Goal: Task Accomplishment & Management: Use online tool/utility

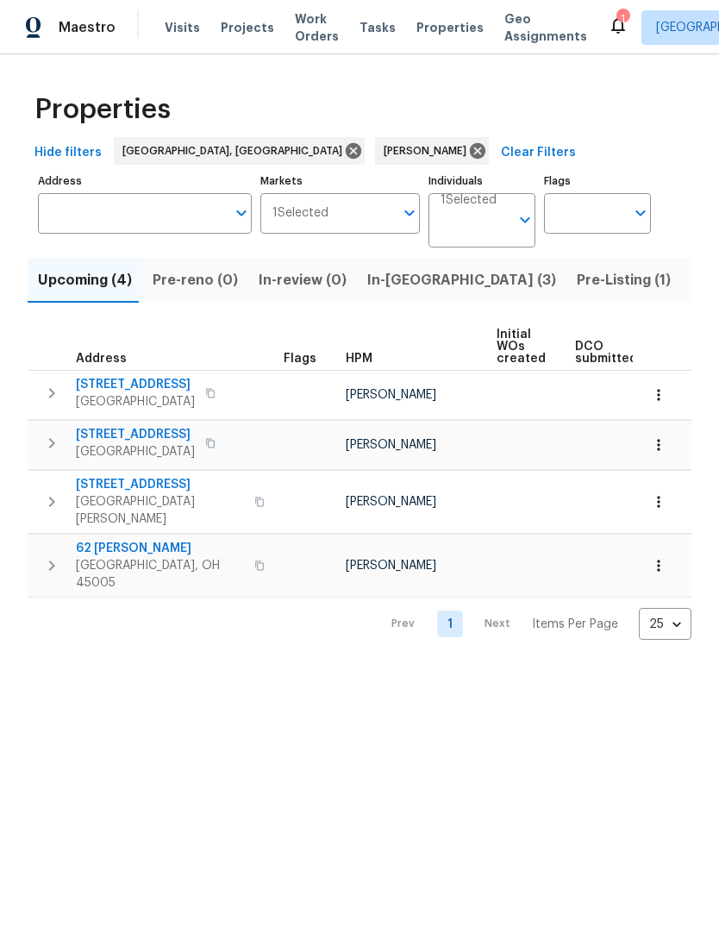
click at [381, 291] on span "In-[GEOGRAPHIC_DATA] (3)" at bounding box center [461, 280] width 189 height 24
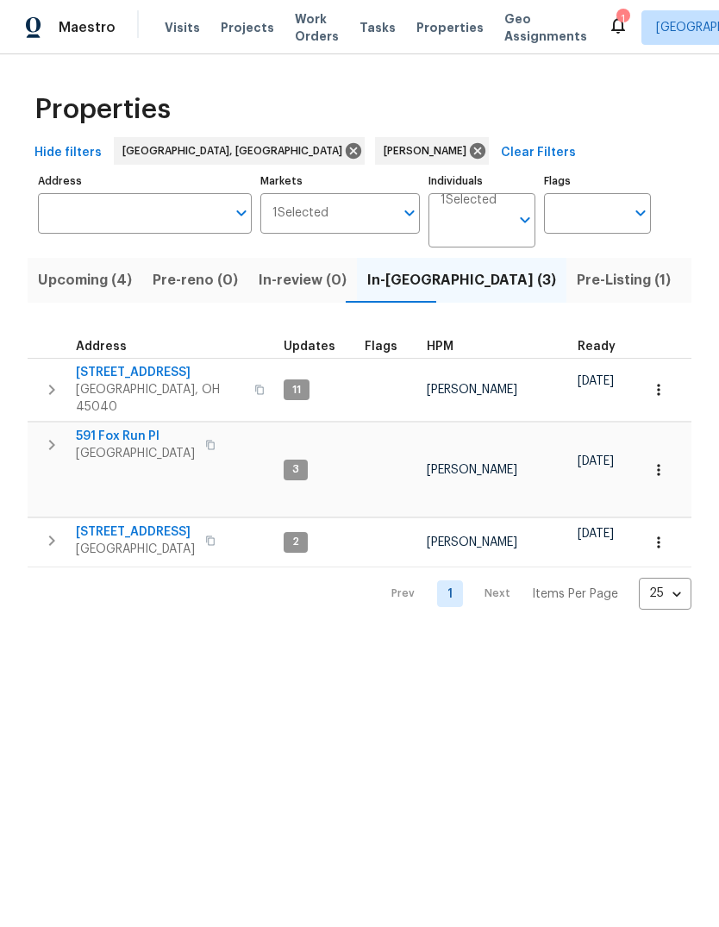
click at [249, 385] on button "button" at bounding box center [259, 389] width 21 height 41
click at [255, 385] on icon "button" at bounding box center [259, 389] width 9 height 9
click at [254, 385] on icon "button" at bounding box center [259, 390] width 10 height 10
click at [41, 382] on button "button" at bounding box center [51, 390] width 34 height 52
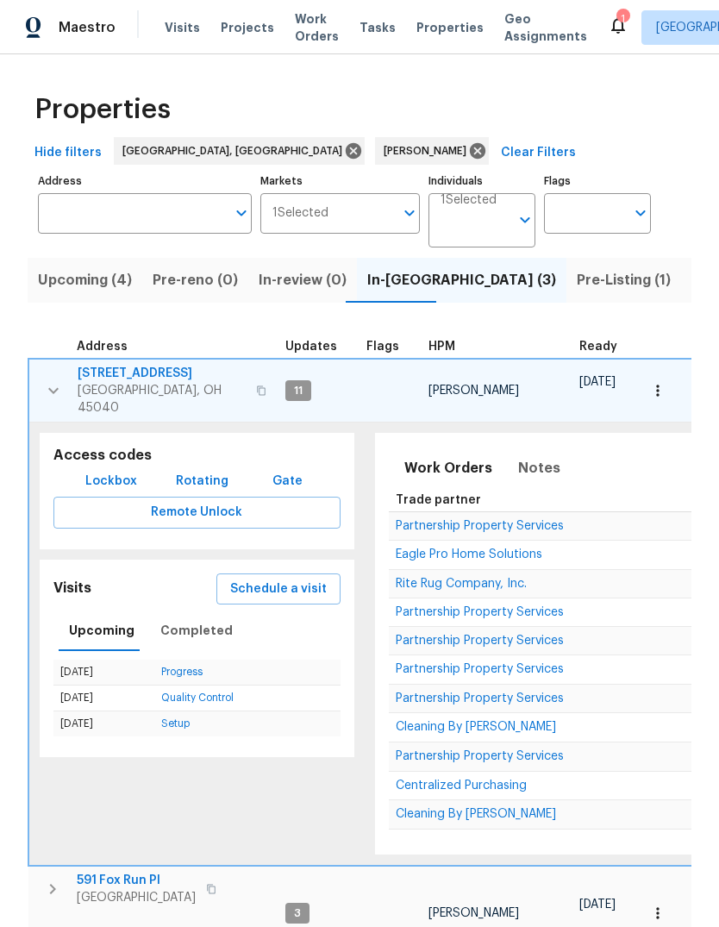
click at [122, 471] on span "Lockbox" at bounding box center [111, 482] width 52 height 22
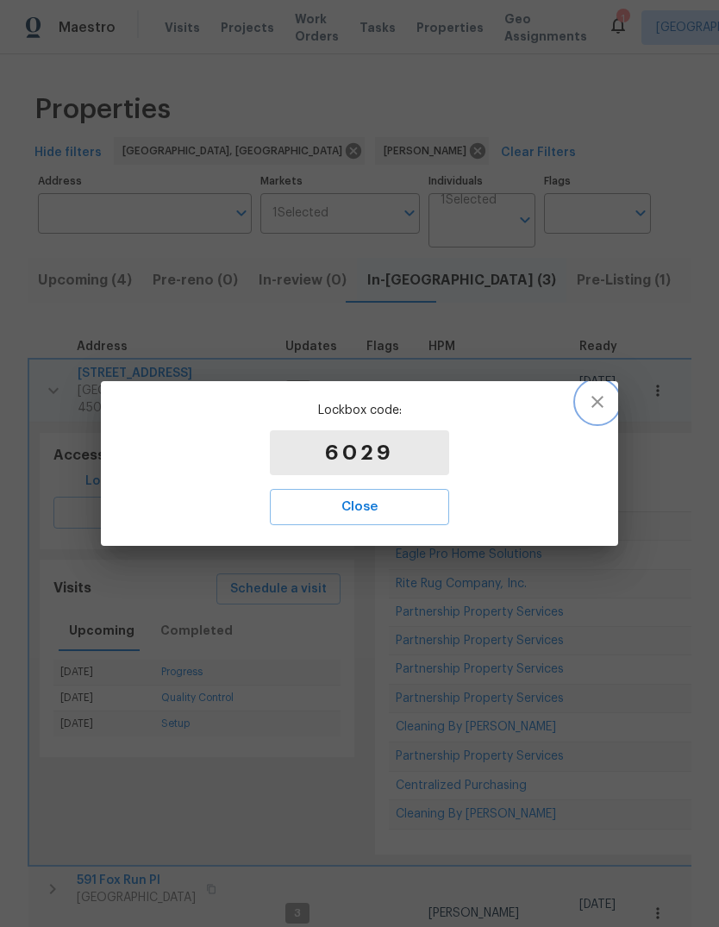
click at [598, 391] on button "button" at bounding box center [597, 401] width 41 height 41
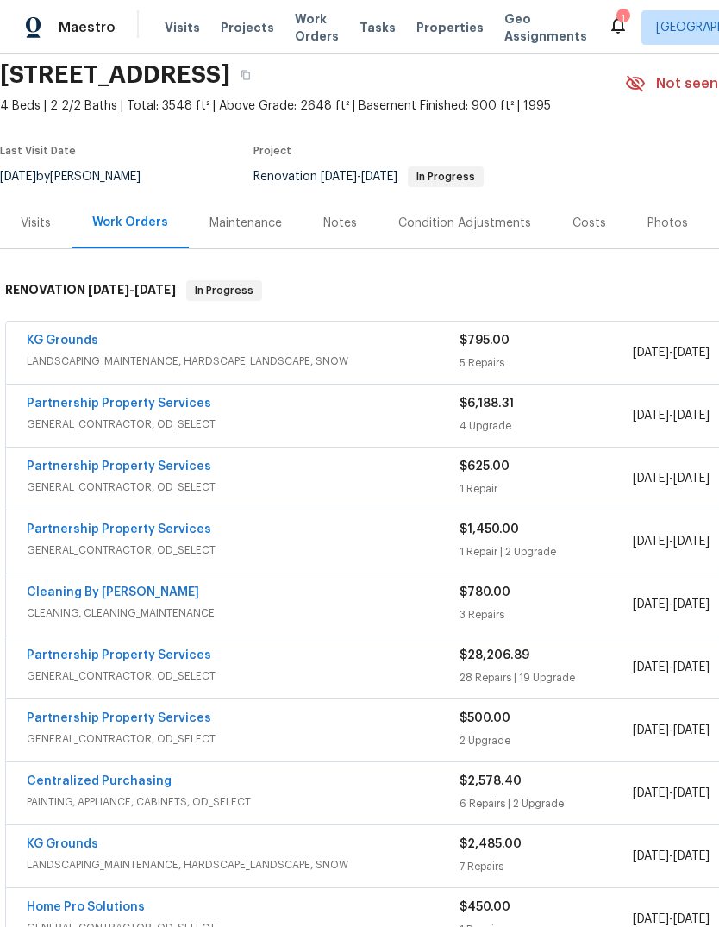
scroll to position [64, 0]
click at [50, 232] on div "Visits" at bounding box center [36, 222] width 72 height 51
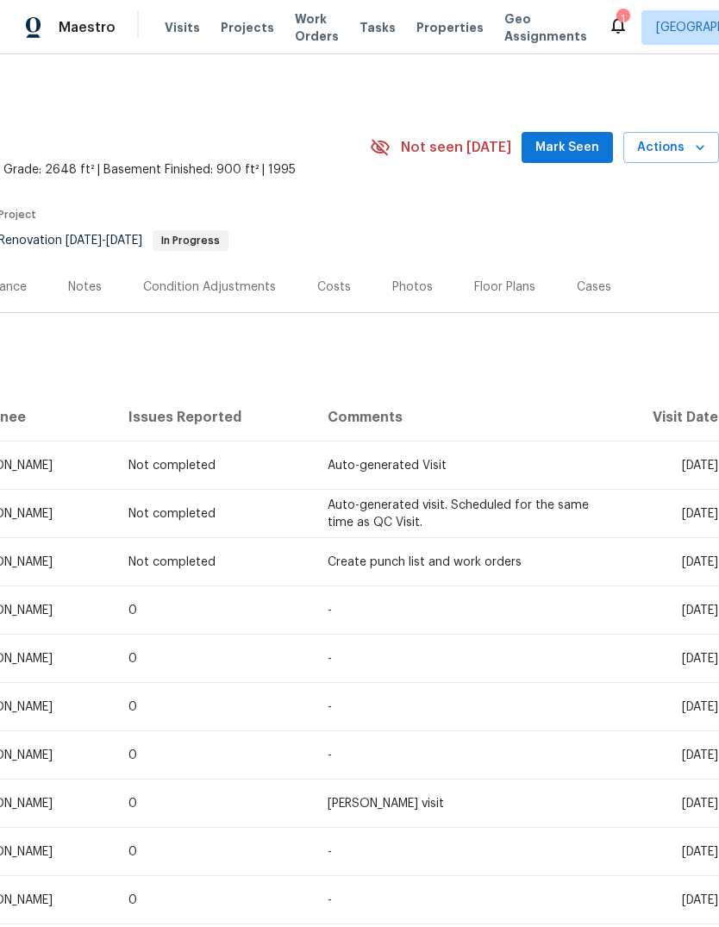
scroll to position [0, 255]
click at [670, 147] on span "Actions" at bounding box center [671, 148] width 68 height 22
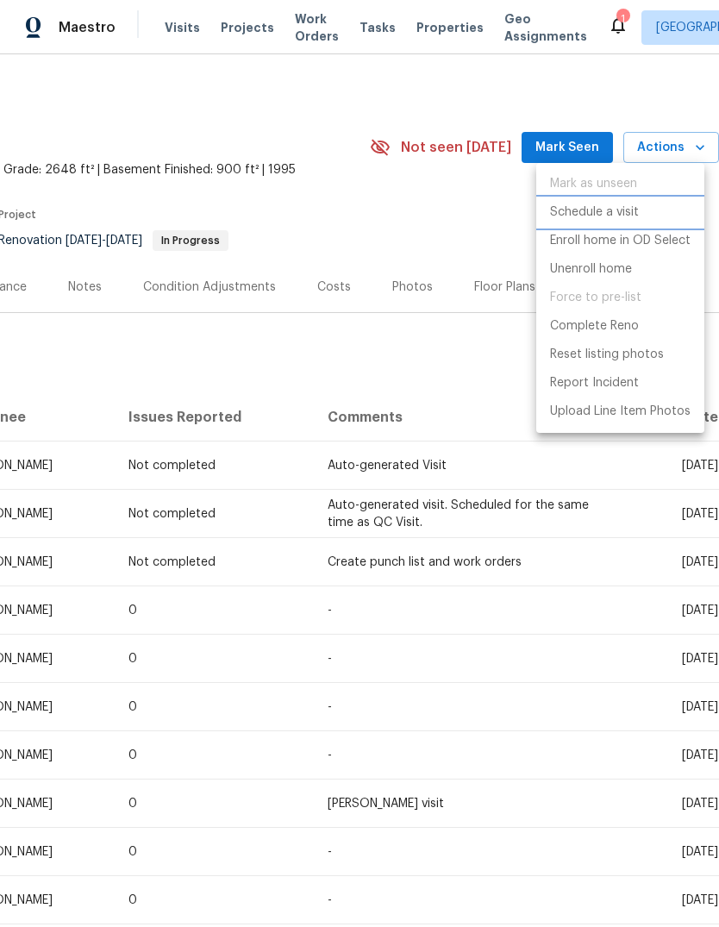
click at [649, 207] on li "Schedule a visit" at bounding box center [620, 212] width 168 height 28
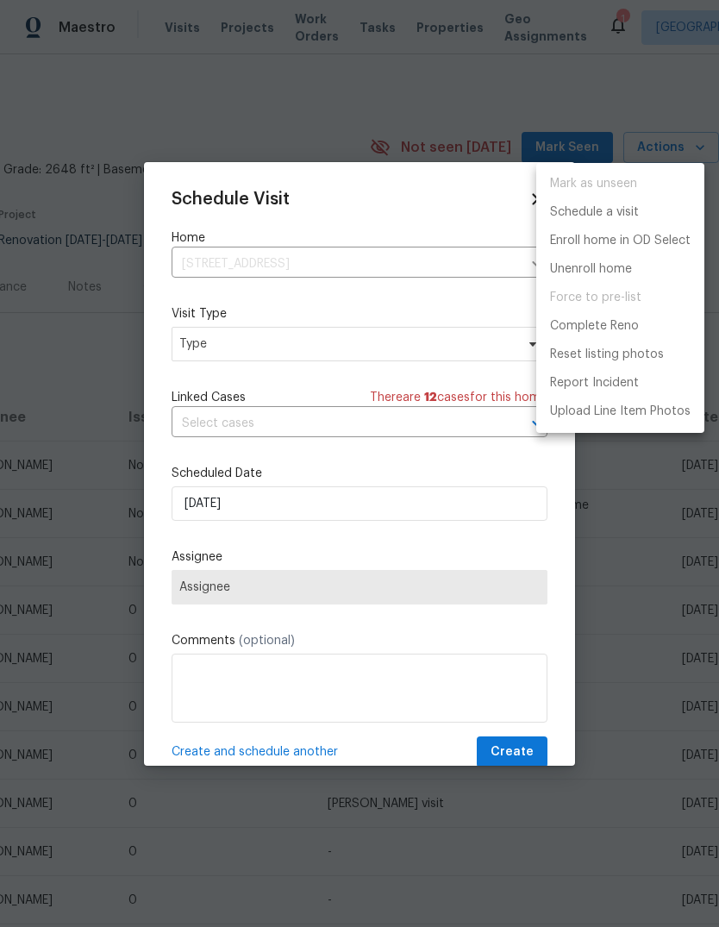
click at [366, 343] on div at bounding box center [359, 463] width 719 height 927
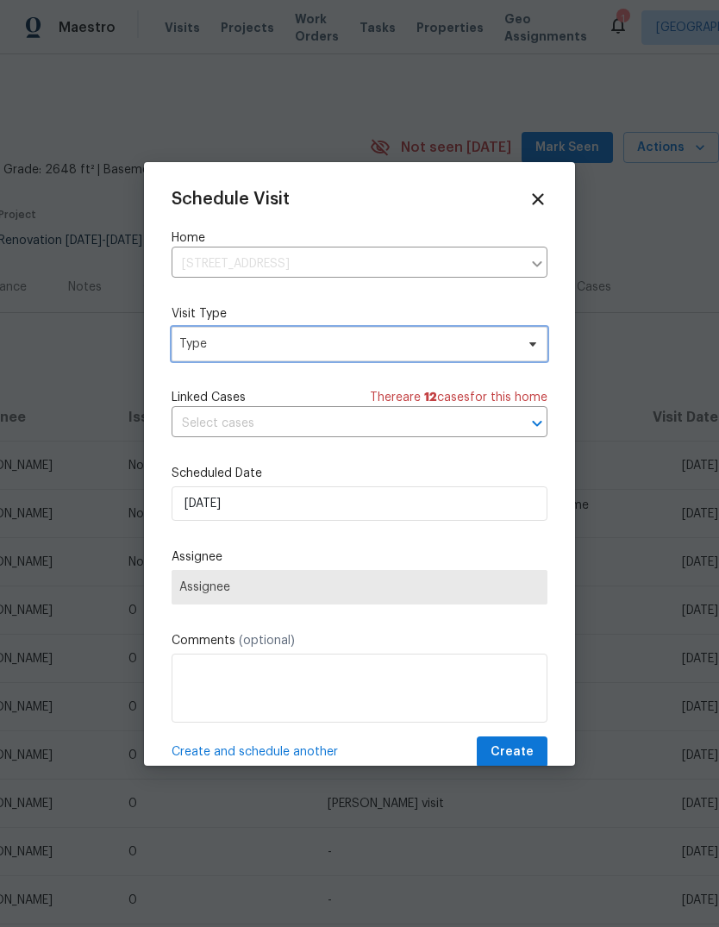
click at [314, 356] on span "Type" at bounding box center [360, 344] width 376 height 34
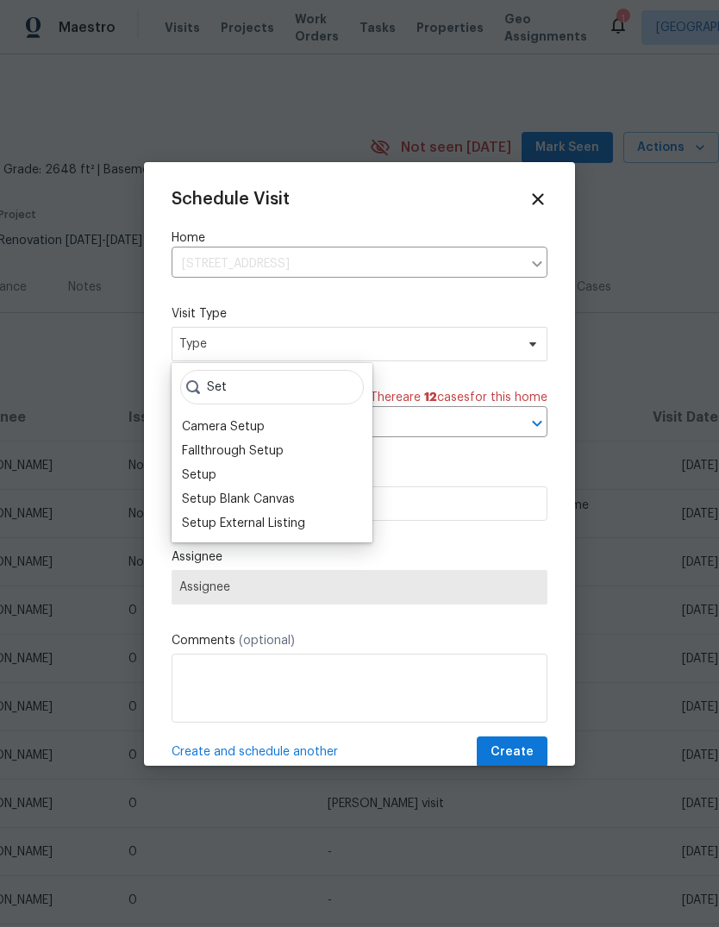
type input "Set"
click at [214, 478] on div "Setup" at bounding box center [199, 474] width 34 height 17
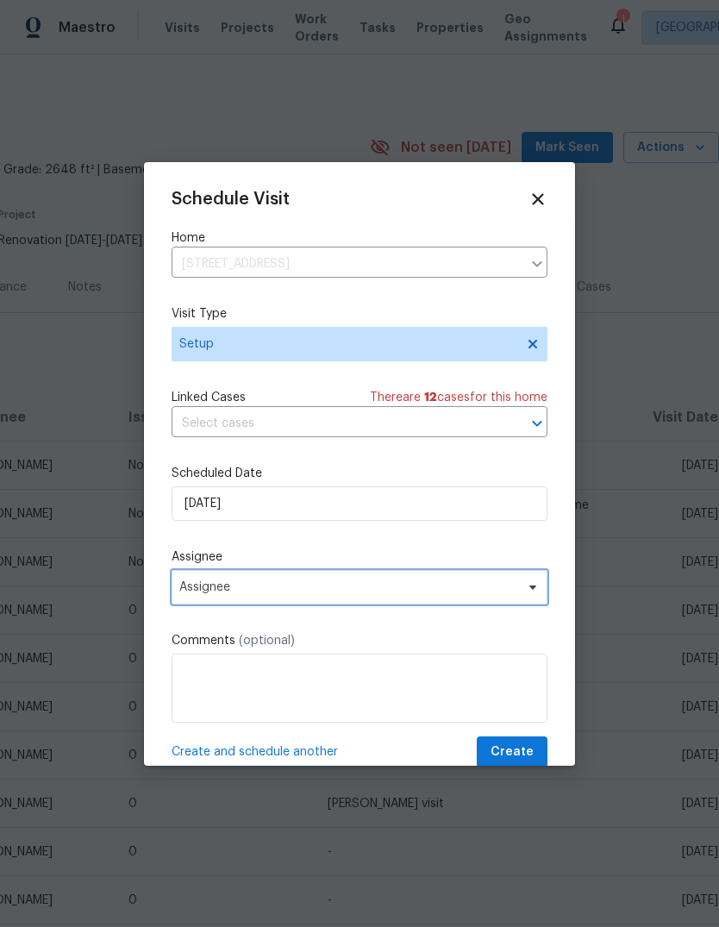
click at [385, 589] on span "Assignee" at bounding box center [348, 587] width 338 height 14
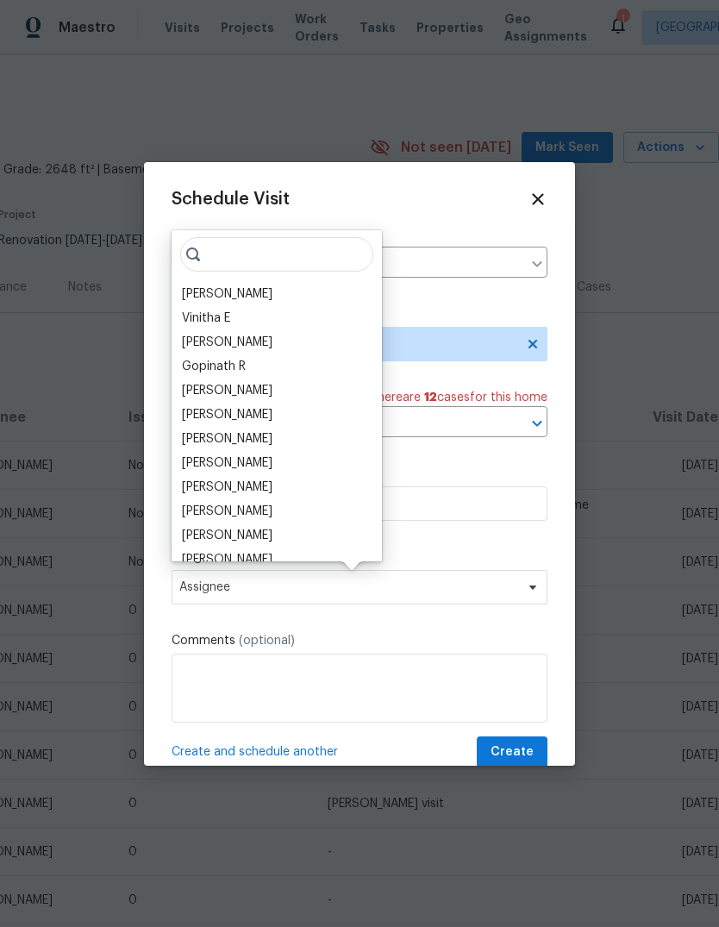
click at [250, 291] on div "[PERSON_NAME]" at bounding box center [277, 294] width 200 height 24
click at [537, 747] on button "Create" at bounding box center [512, 752] width 71 height 32
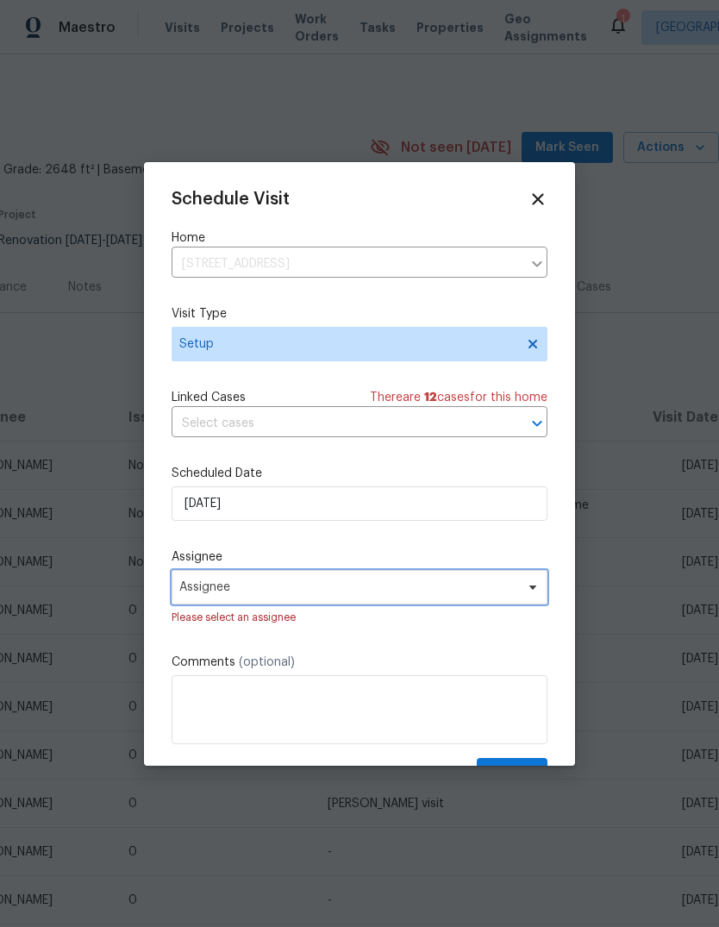
click at [384, 591] on span "Assignee" at bounding box center [348, 587] width 338 height 14
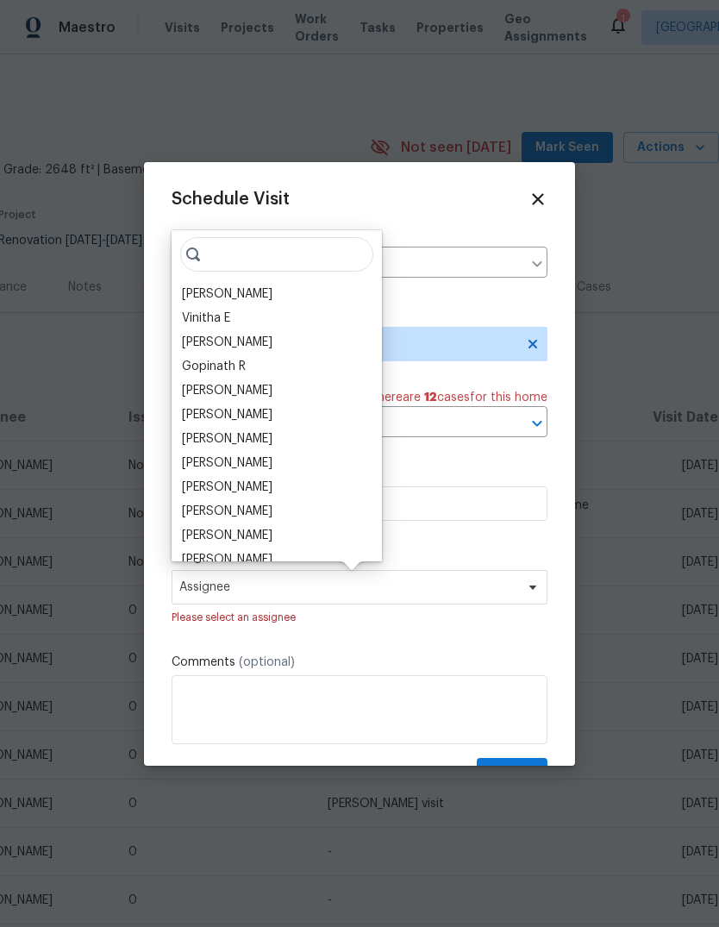
click at [241, 292] on div "[PERSON_NAME]" at bounding box center [227, 293] width 91 height 17
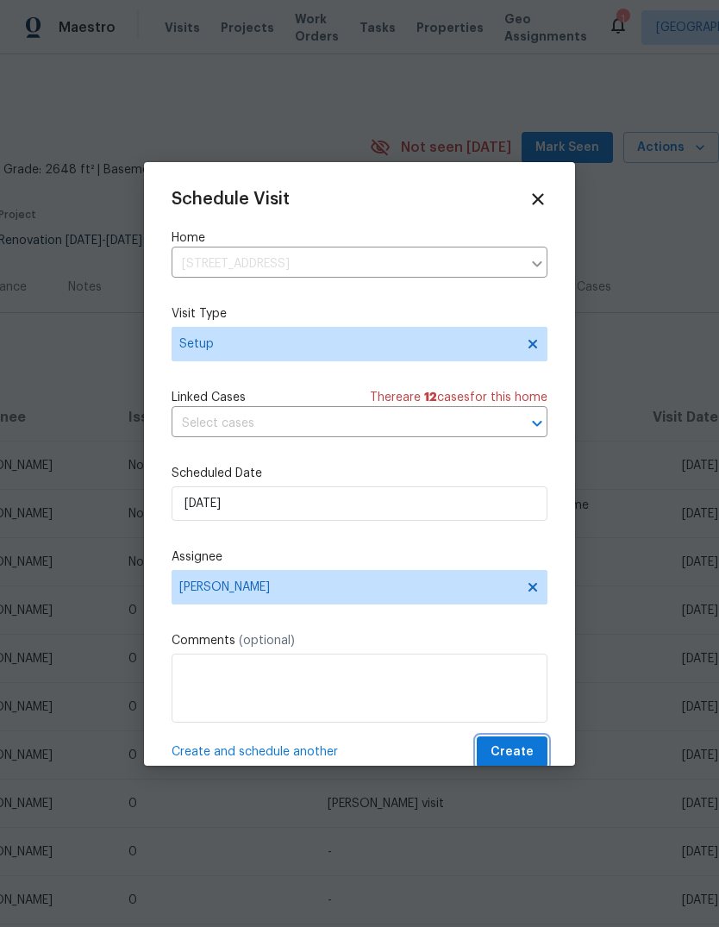
click at [526, 753] on span "Create" at bounding box center [512, 752] width 43 height 22
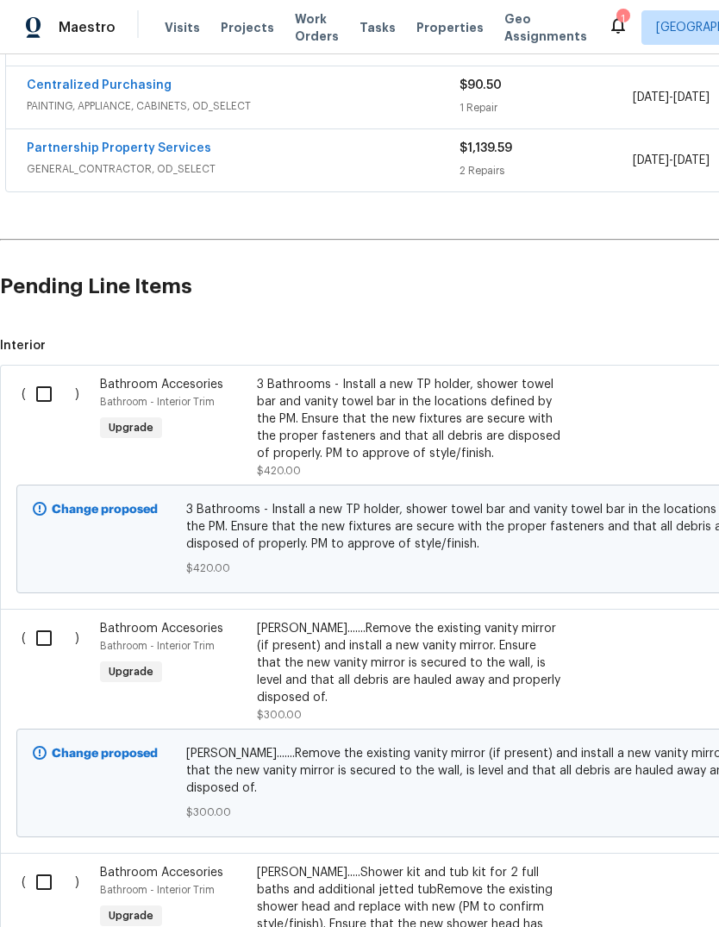
scroll to position [1073, 0]
click at [37, 392] on input "checkbox" at bounding box center [50, 395] width 49 height 36
checkbox input "true"
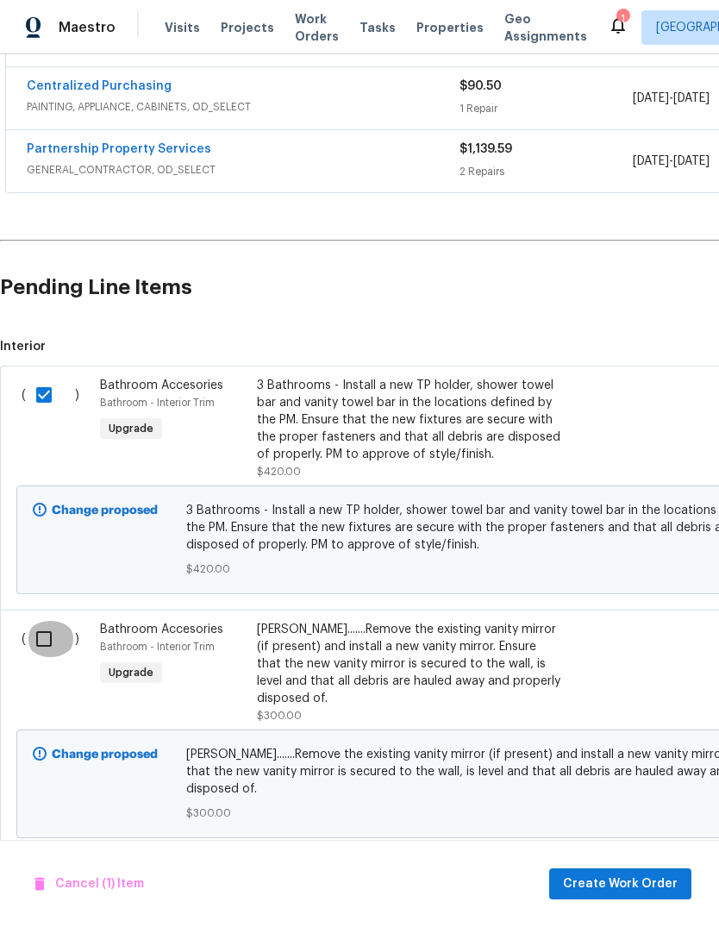
click at [44, 655] on input "checkbox" at bounding box center [50, 639] width 49 height 36
checkbox input "true"
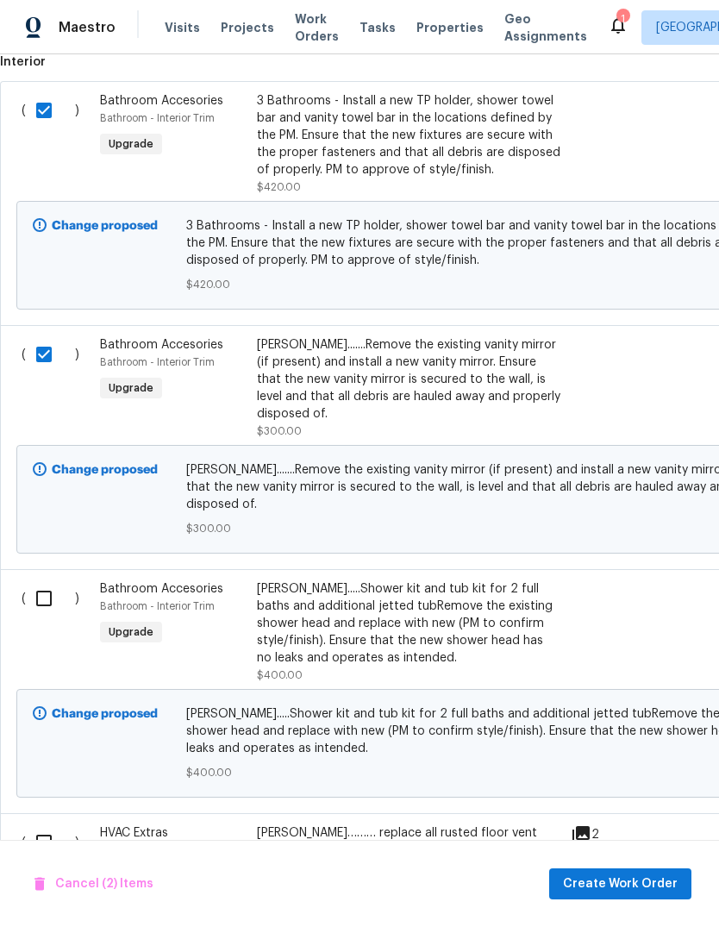
scroll to position [1358, 0]
click at [44, 597] on input "checkbox" at bounding box center [50, 598] width 49 height 36
checkbox input "true"
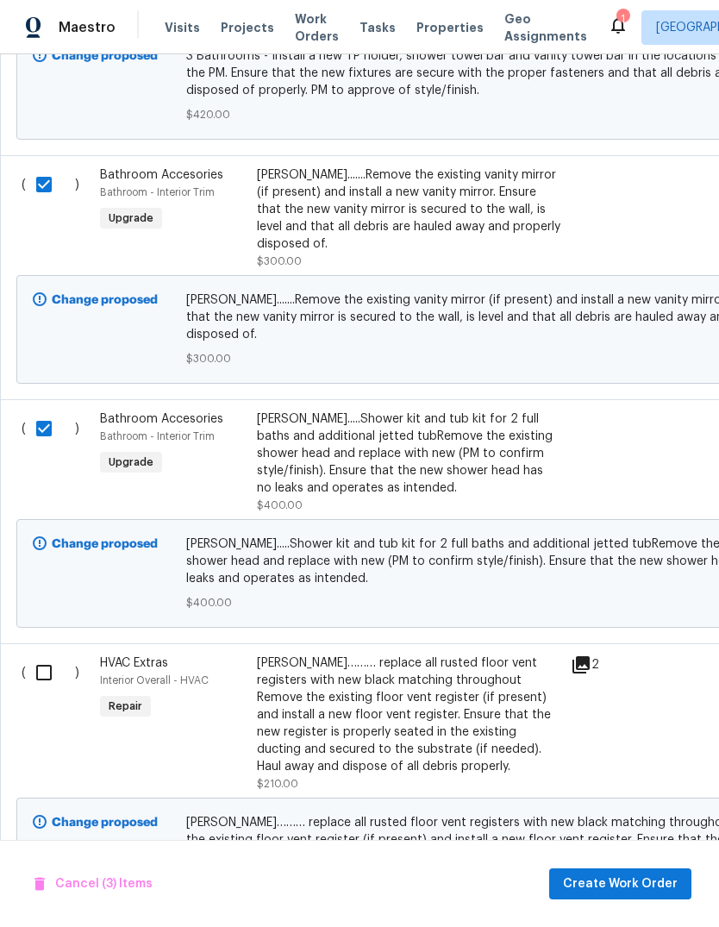
scroll to position [1530, 0]
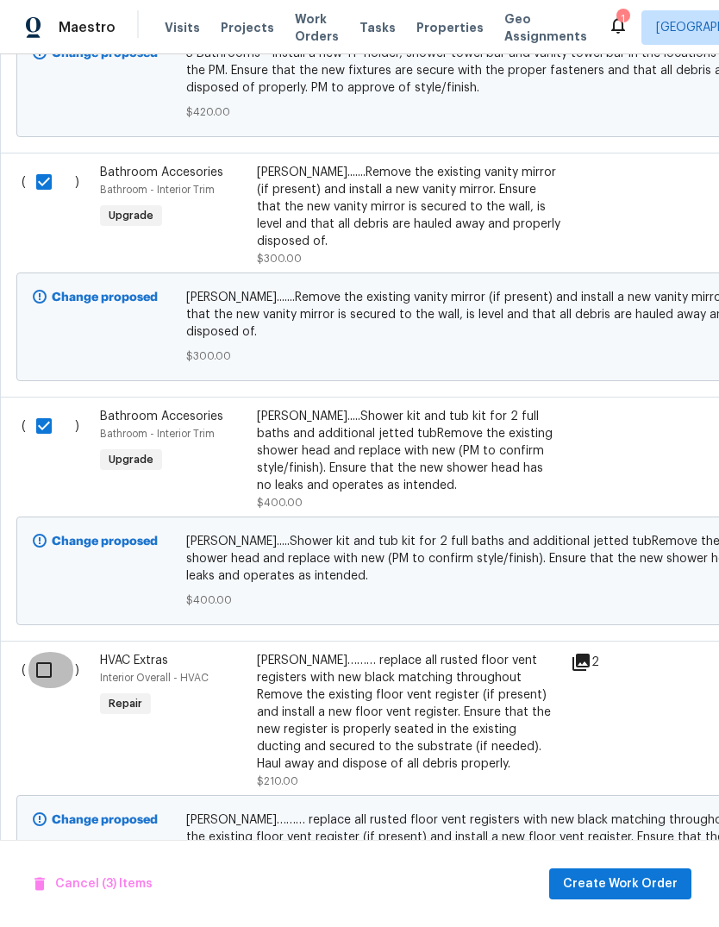
click at [47, 683] on input "checkbox" at bounding box center [50, 670] width 49 height 36
checkbox input "true"
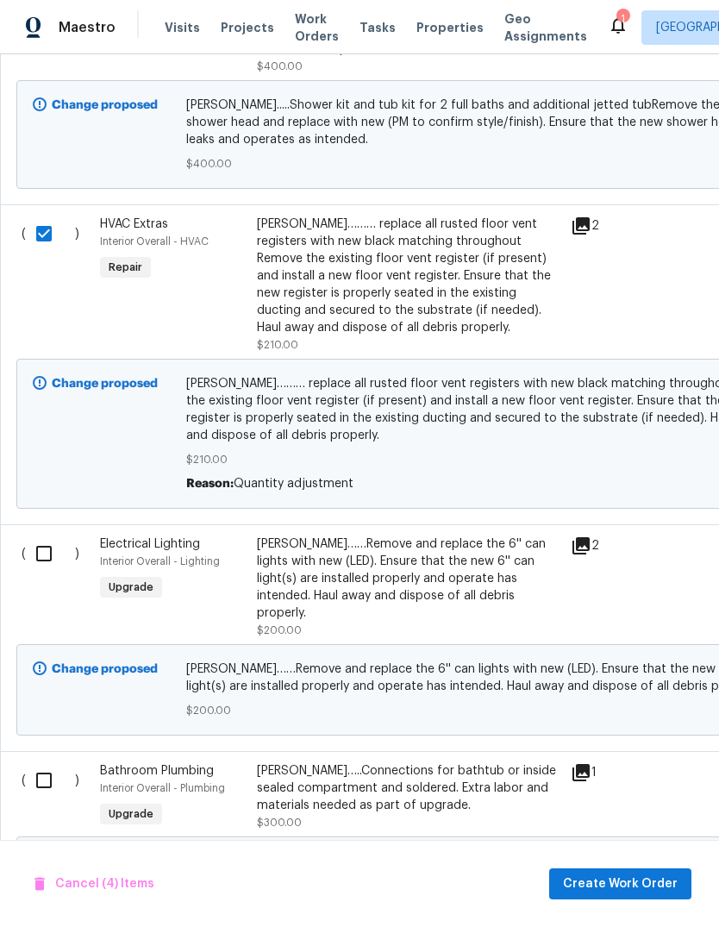
scroll to position [1967, 0]
click at [44, 560] on input "checkbox" at bounding box center [50, 553] width 49 height 36
checkbox input "true"
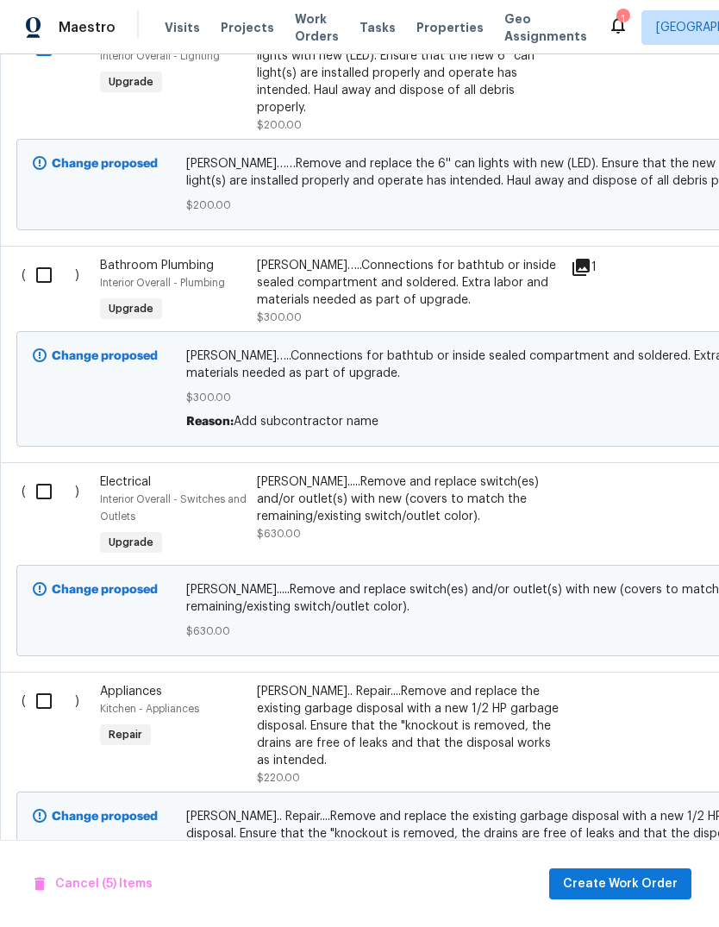
scroll to position [2471, 0]
click at [46, 695] on input "checkbox" at bounding box center [50, 702] width 49 height 36
checkbox input "true"
click at [49, 474] on input "checkbox" at bounding box center [50, 492] width 49 height 36
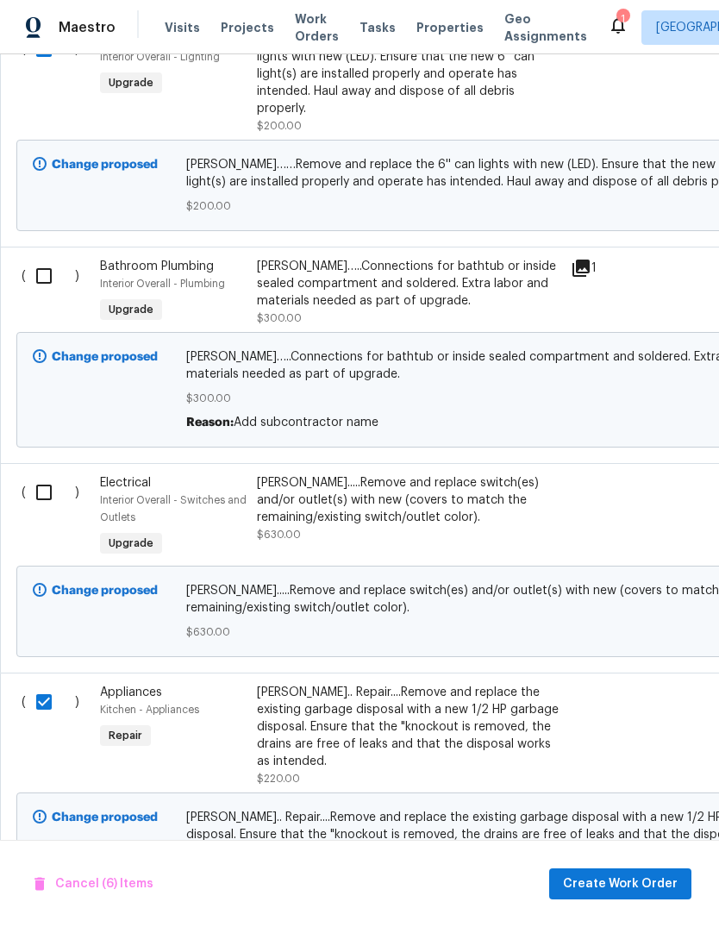
checkbox input "true"
click at [43, 258] on input "checkbox" at bounding box center [50, 276] width 49 height 36
checkbox input "true"
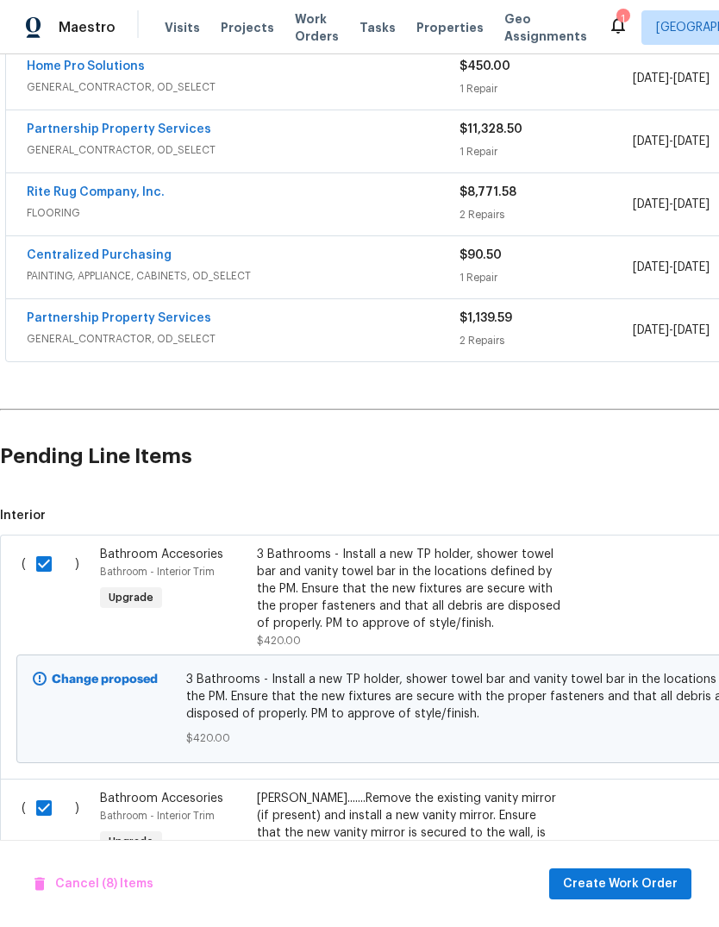
scroll to position [916, -1]
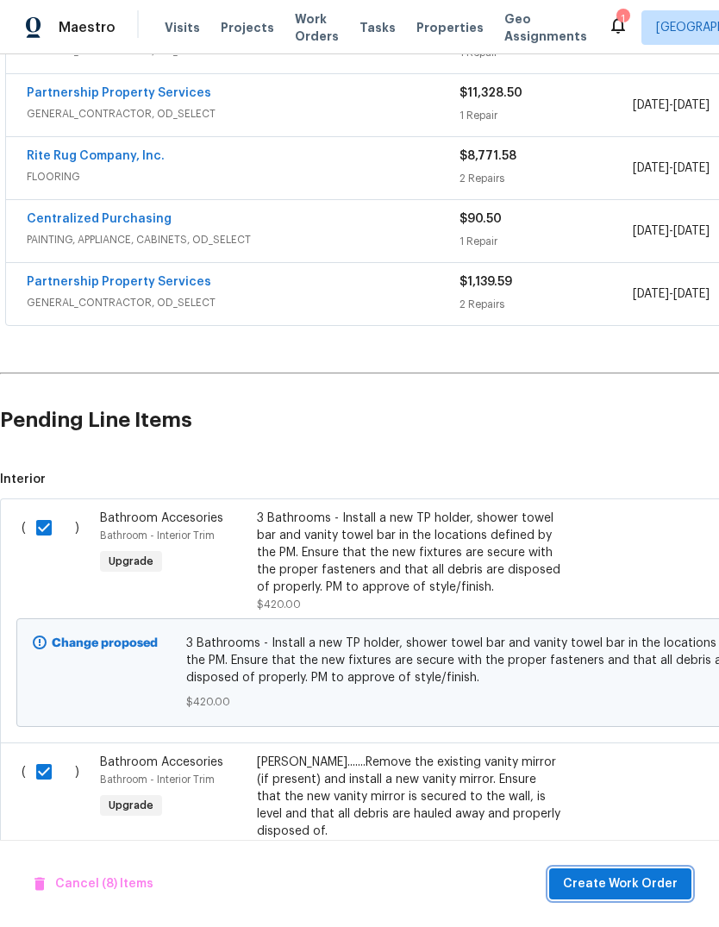
click at [652, 869] on button "Create Work Order" at bounding box center [620, 884] width 142 height 32
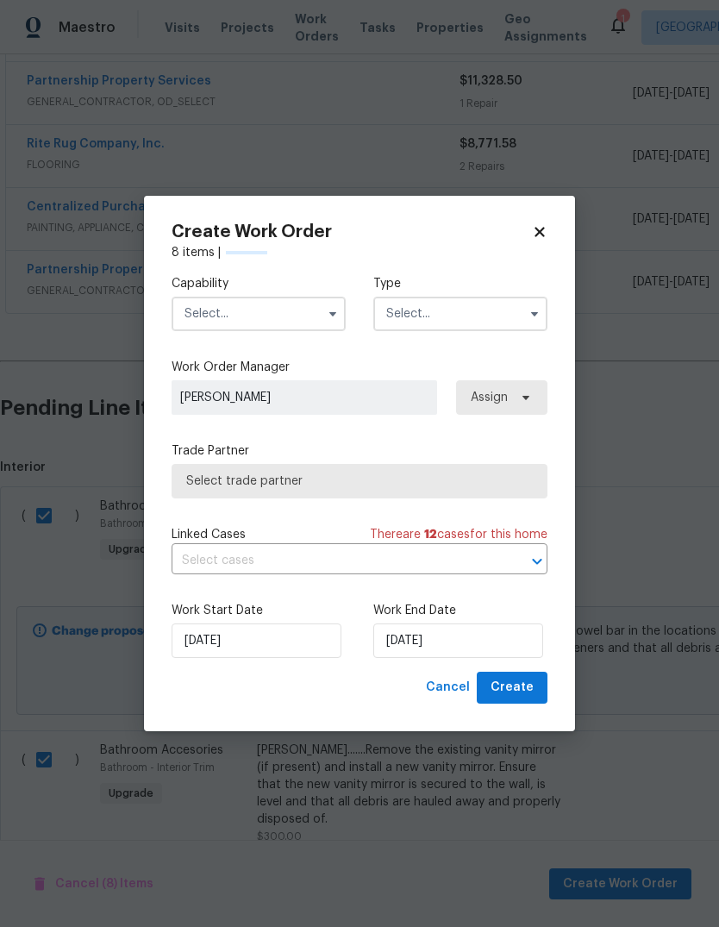
checkbox input "false"
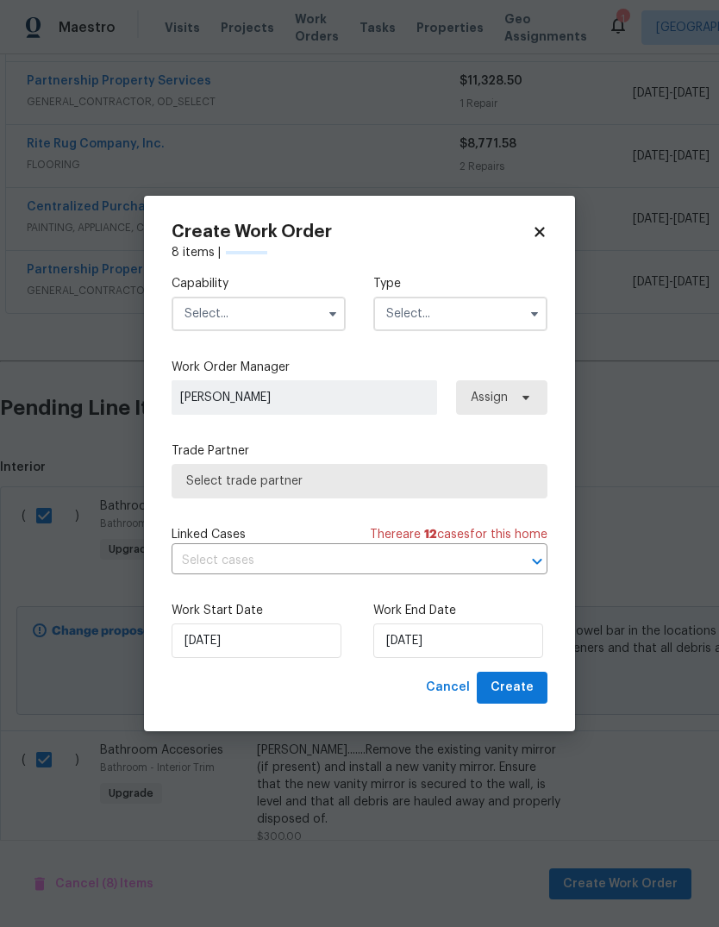
checkbox input "false"
click at [278, 313] on input "text" at bounding box center [259, 314] width 174 height 34
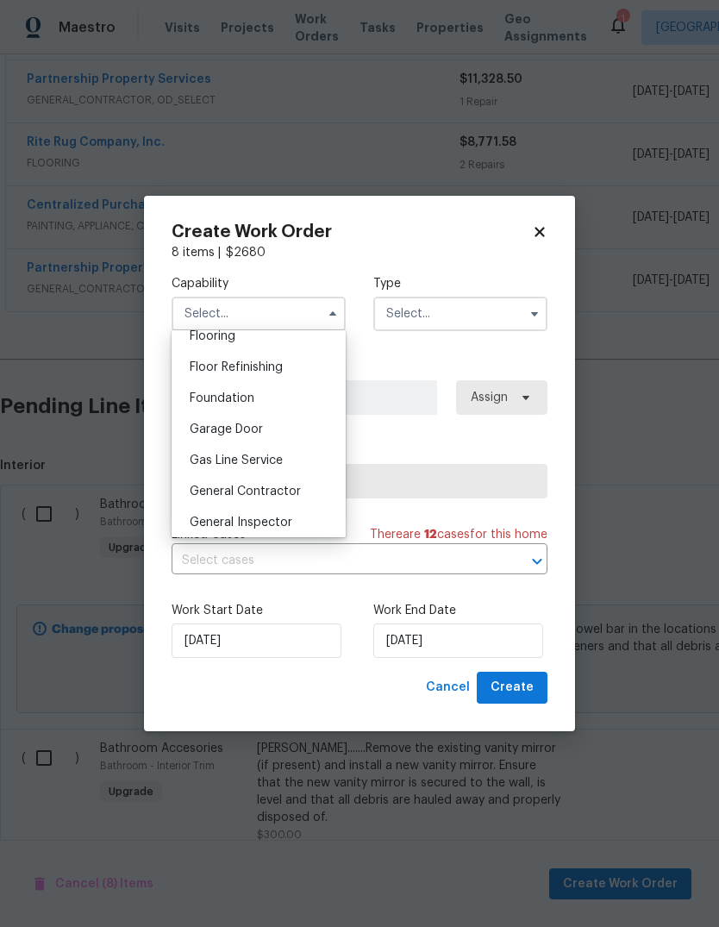
scroll to position [686, 0]
click at [300, 489] on div "General Contractor" at bounding box center [259, 487] width 166 height 31
type input "General Contractor"
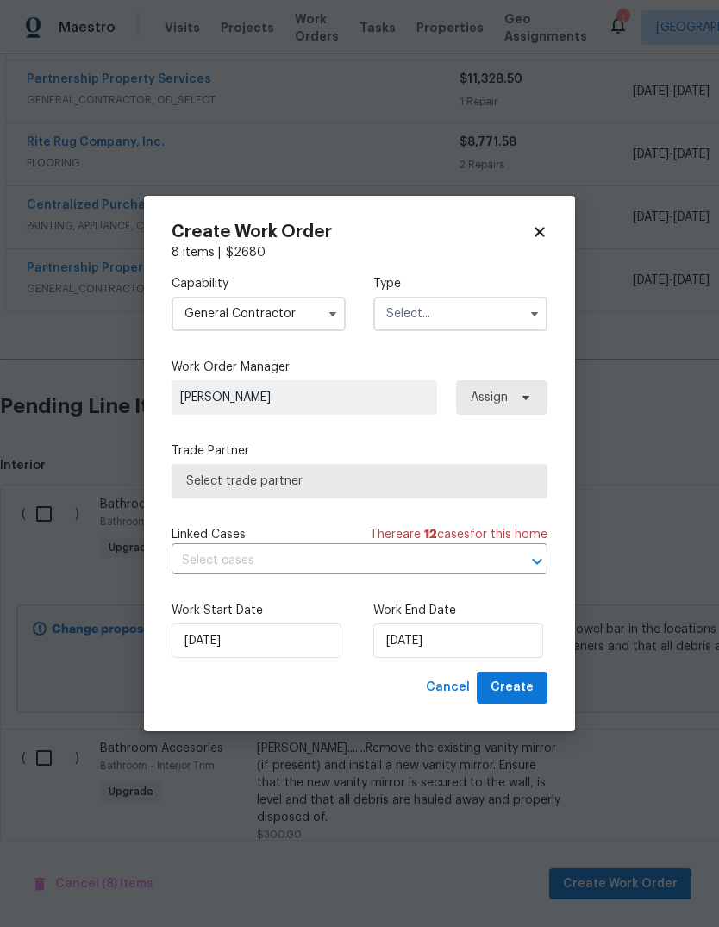
click at [483, 318] on input "text" at bounding box center [460, 314] width 174 height 34
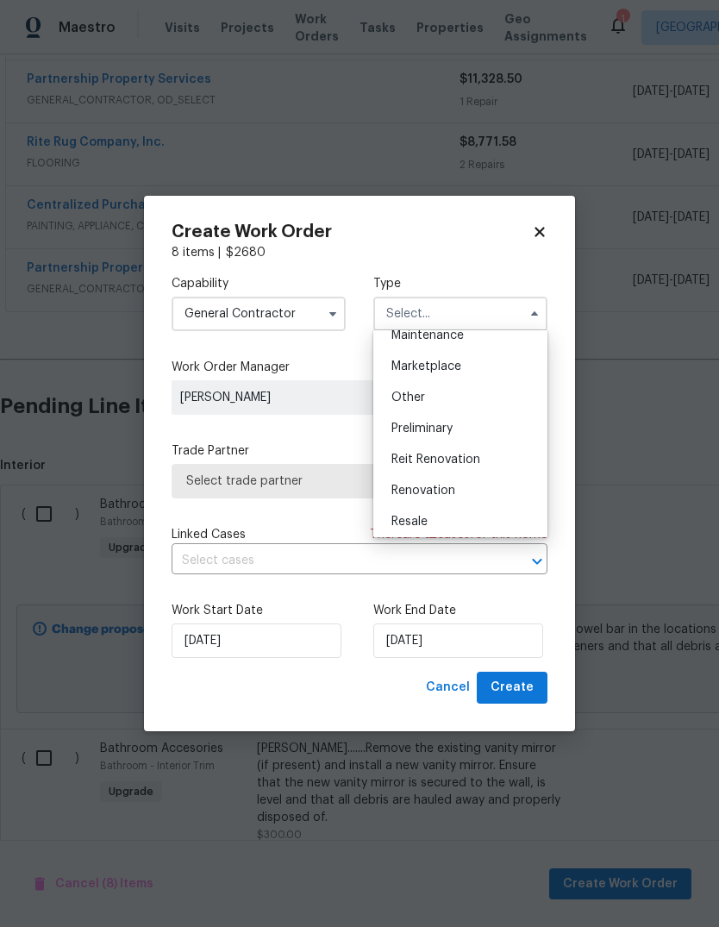
scroll to position [0, 0]
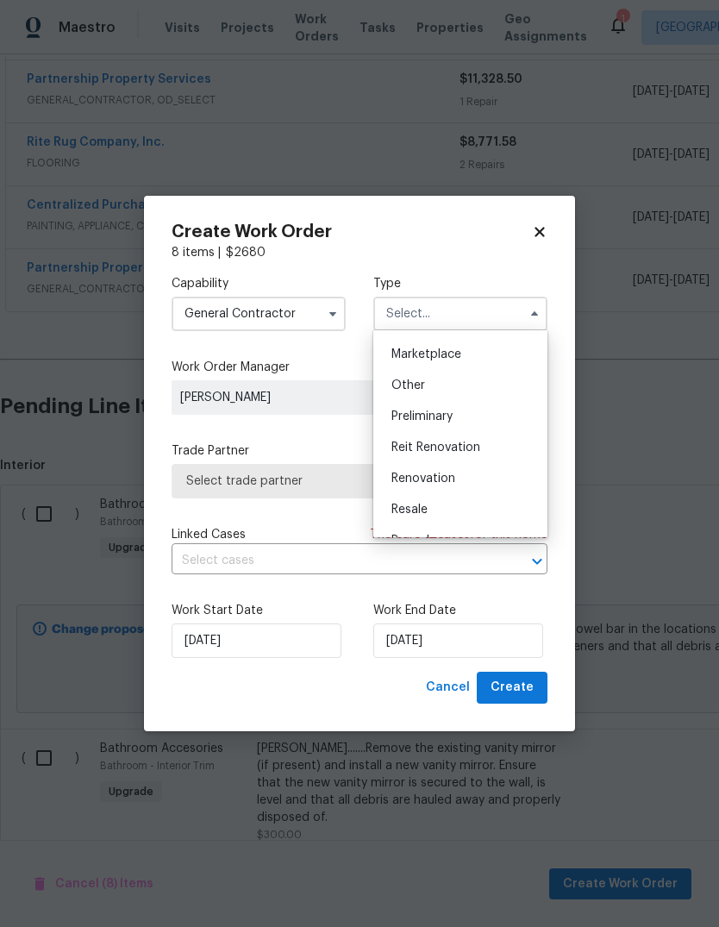
click at [466, 480] on div "Renovation" at bounding box center [461, 478] width 166 height 31
type input "Renovation"
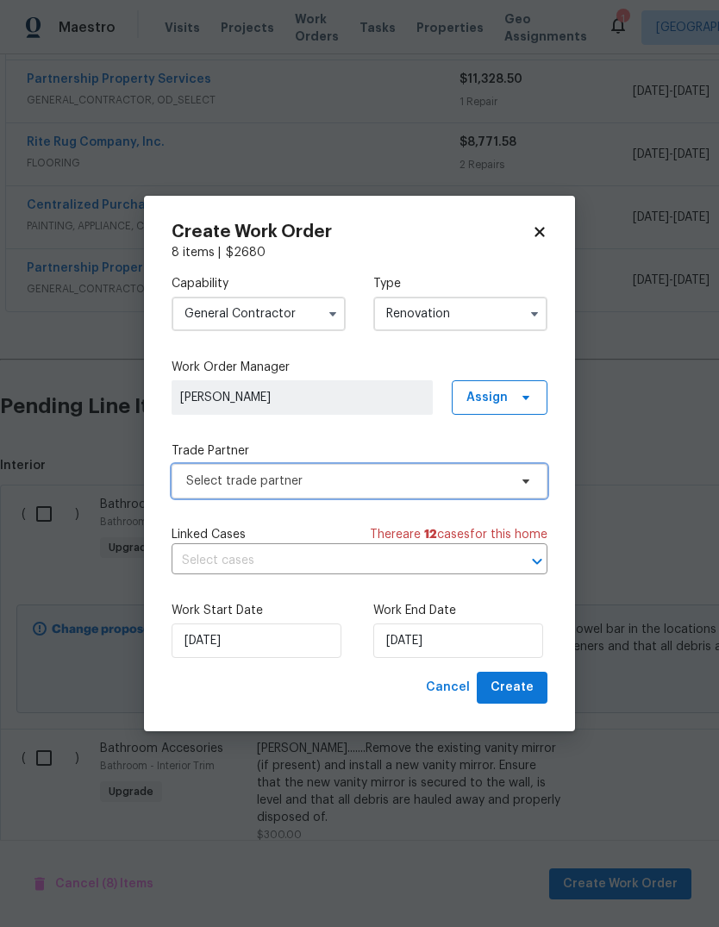
click at [435, 475] on span "Select trade partner" at bounding box center [347, 480] width 322 height 17
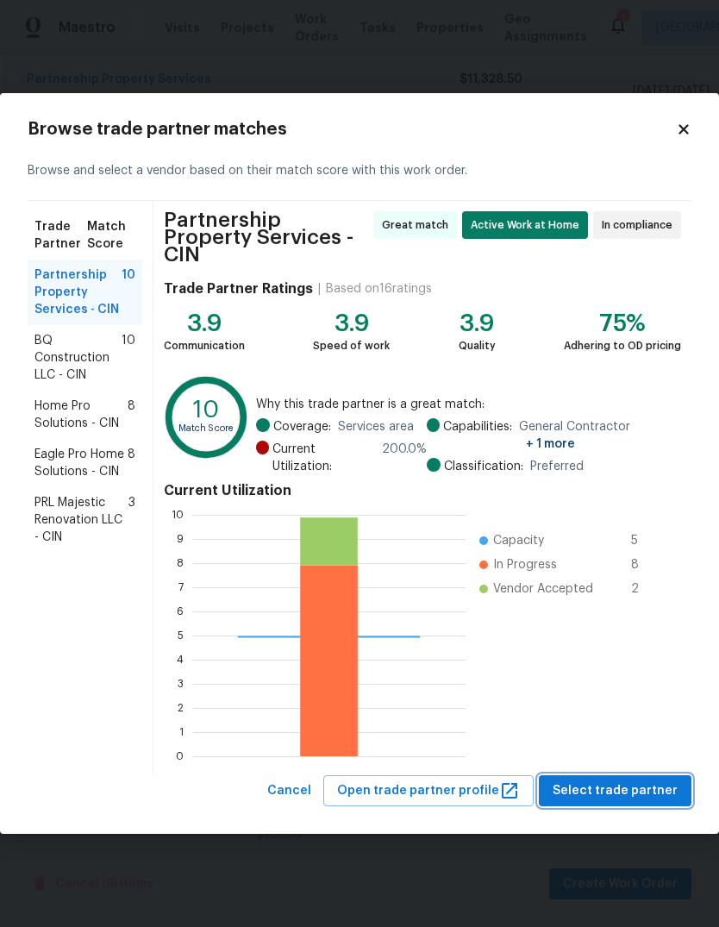
click at [654, 790] on span "Select trade partner" at bounding box center [615, 791] width 125 height 22
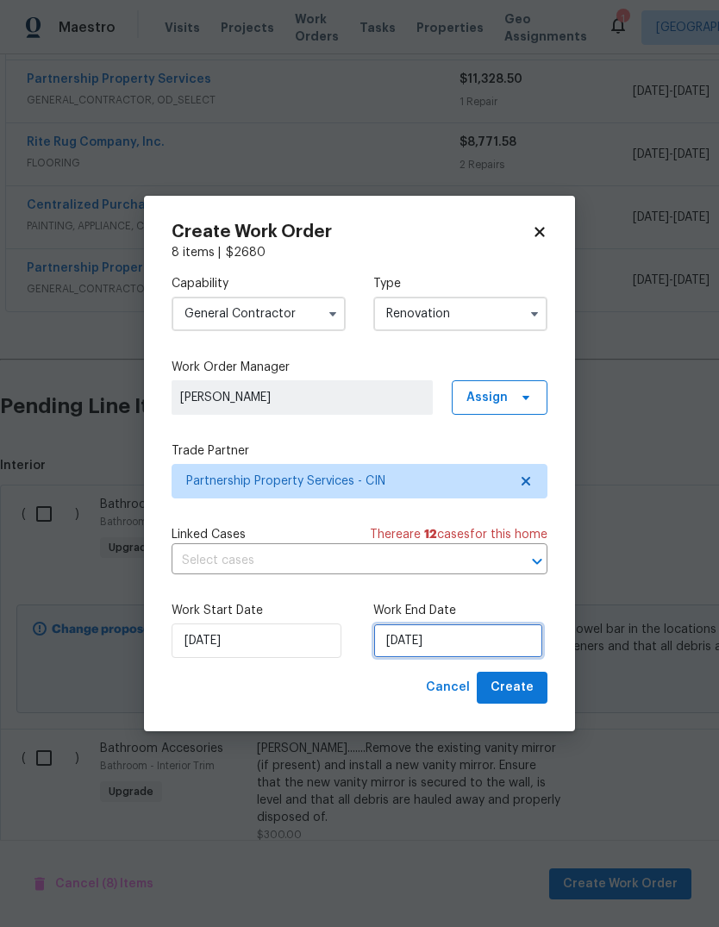
click at [466, 640] on input "[DATE]" at bounding box center [458, 640] width 170 height 34
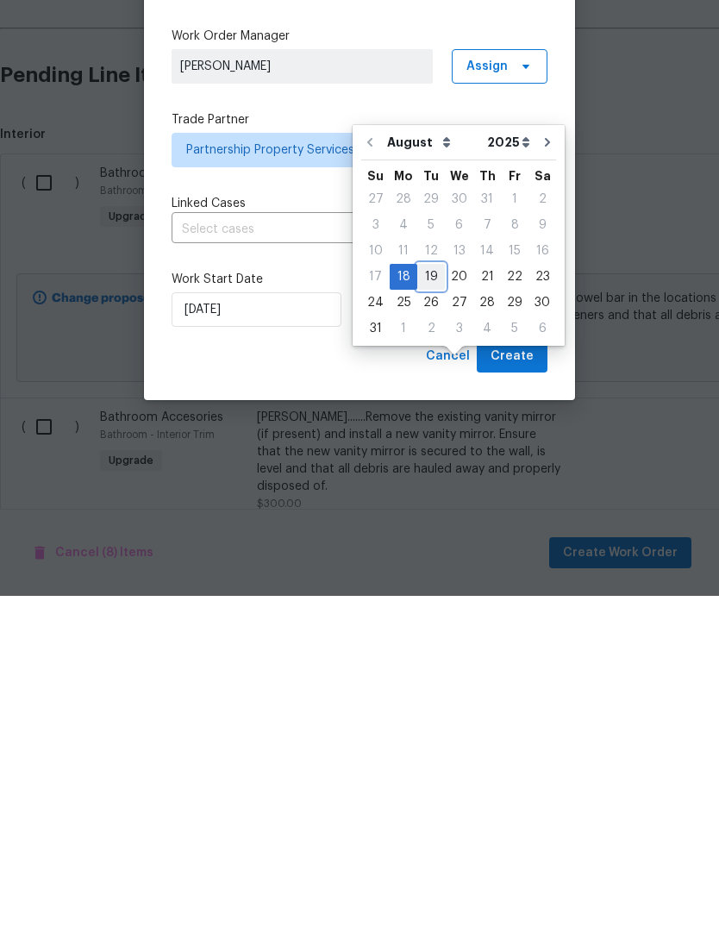
click at [425, 596] on div "19" at bounding box center [431, 608] width 28 height 24
type input "8/19/2025"
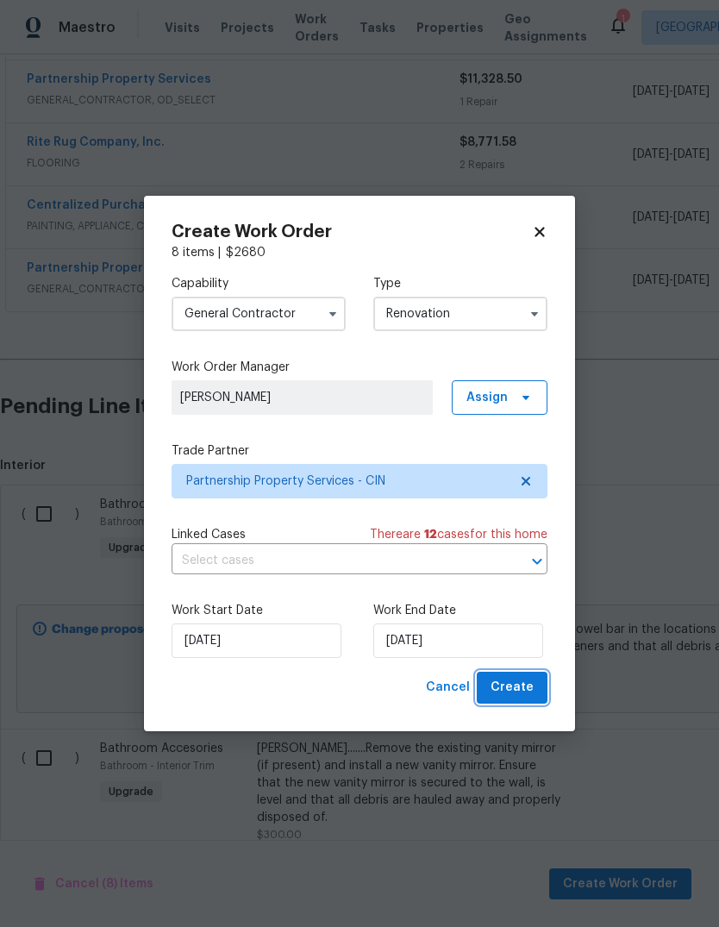
click at [514, 684] on span "Create" at bounding box center [512, 688] width 43 height 22
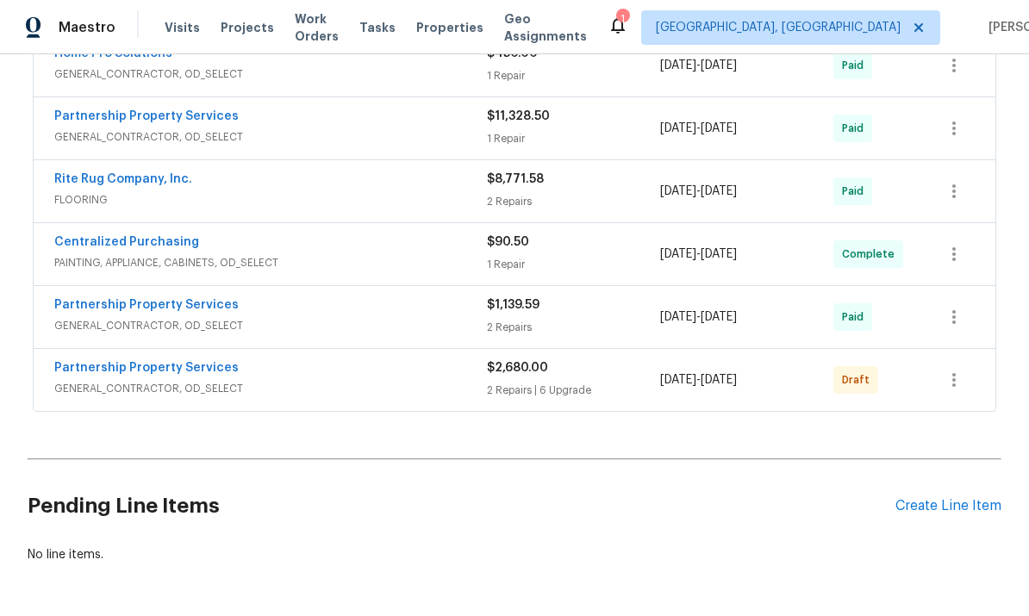
scroll to position [916, 0]
click at [718, 360] on button "button" at bounding box center [954, 380] width 41 height 41
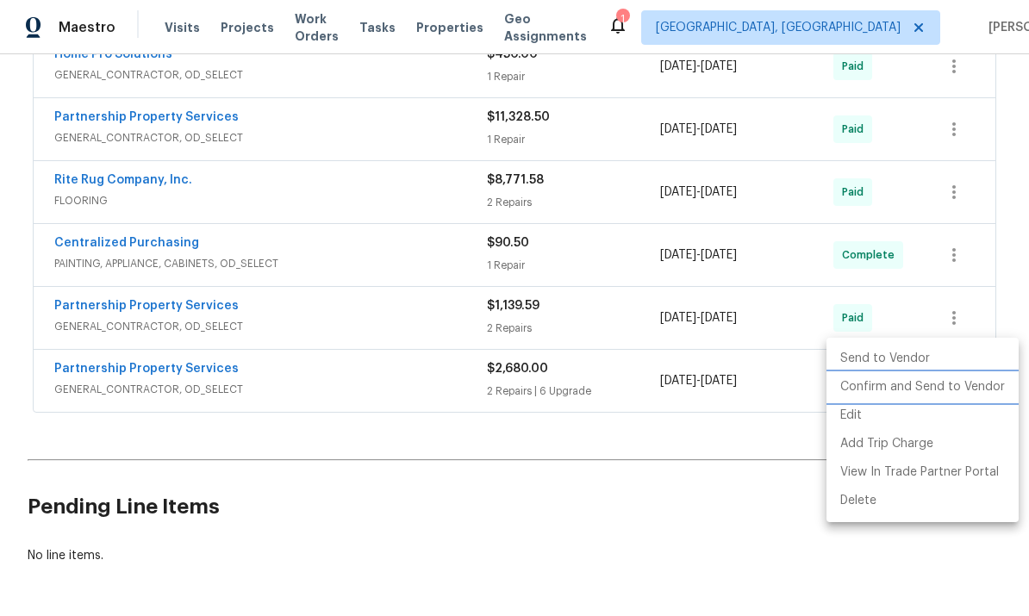
click at [718, 385] on li "Confirm and Send to Vendor" at bounding box center [923, 387] width 192 height 28
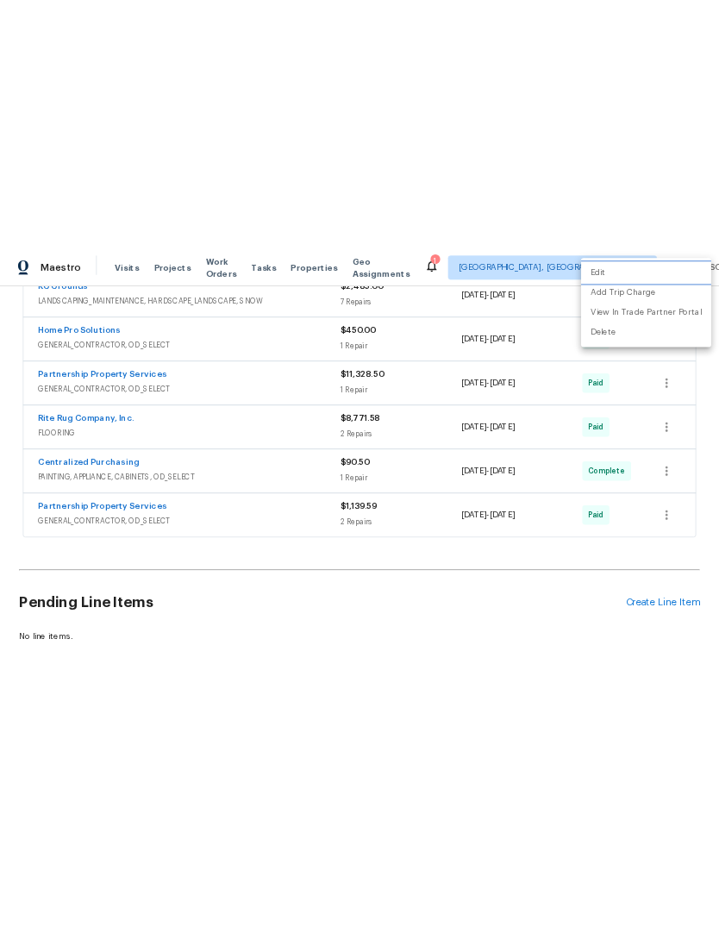
scroll to position [606, 0]
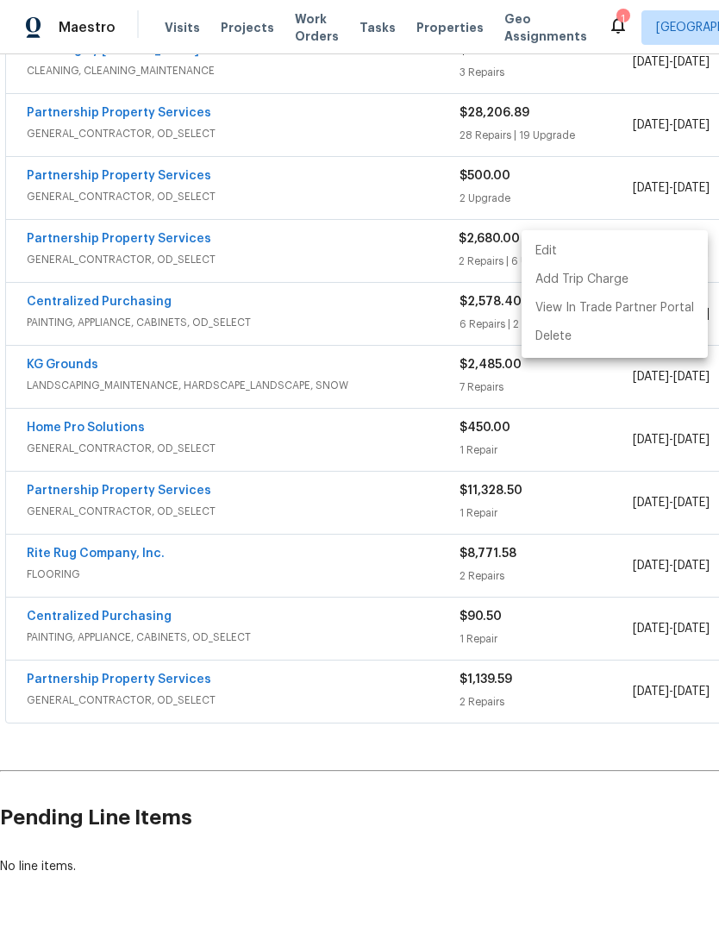
click at [403, 855] on div at bounding box center [359, 463] width 719 height 927
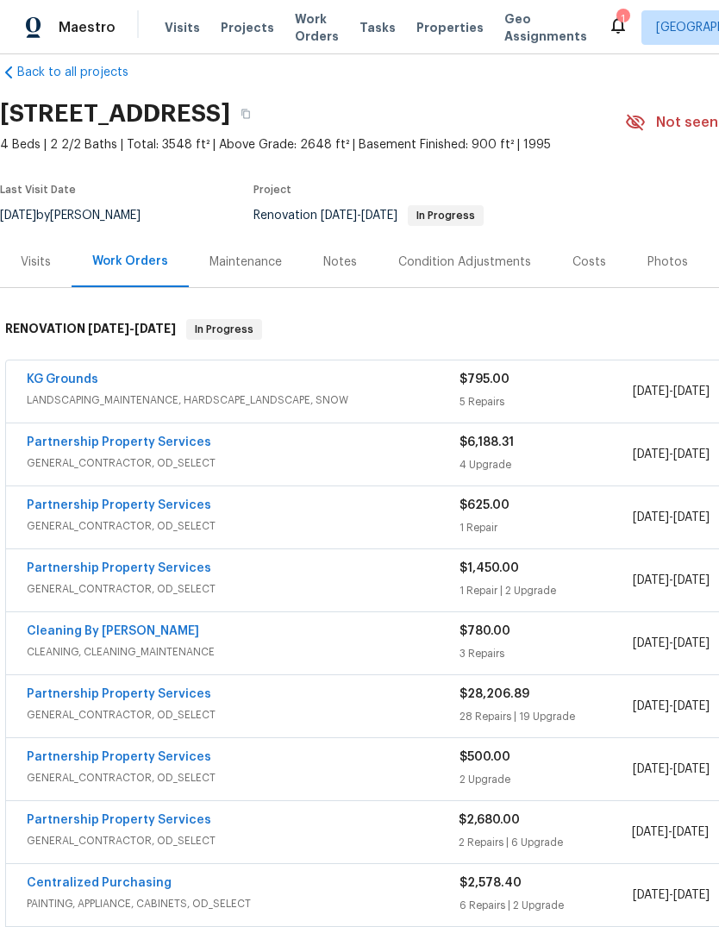
scroll to position [0, 0]
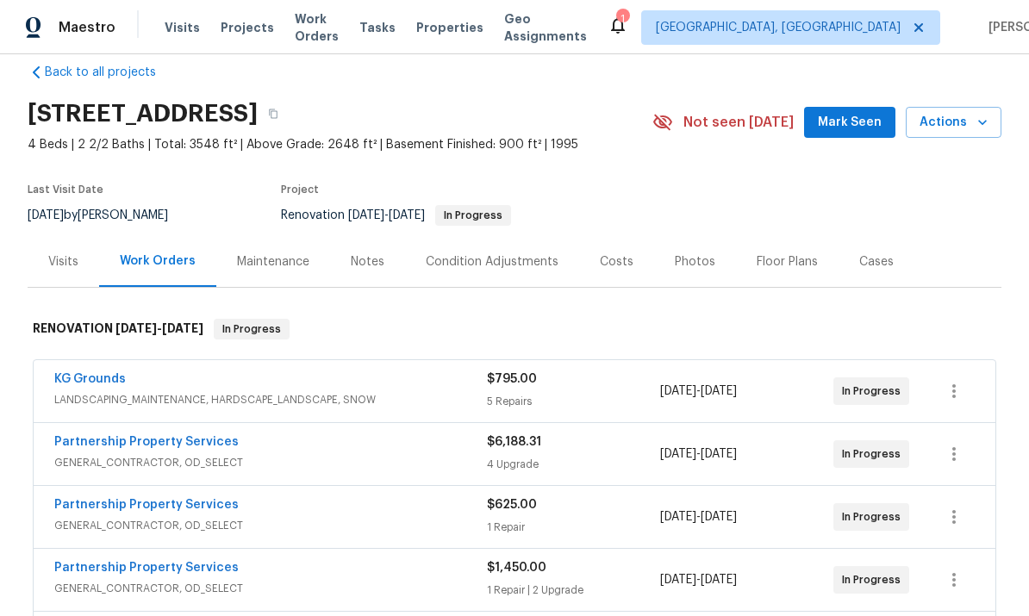
click at [244, 560] on div "Partnership Property Services" at bounding box center [270, 570] width 433 height 21
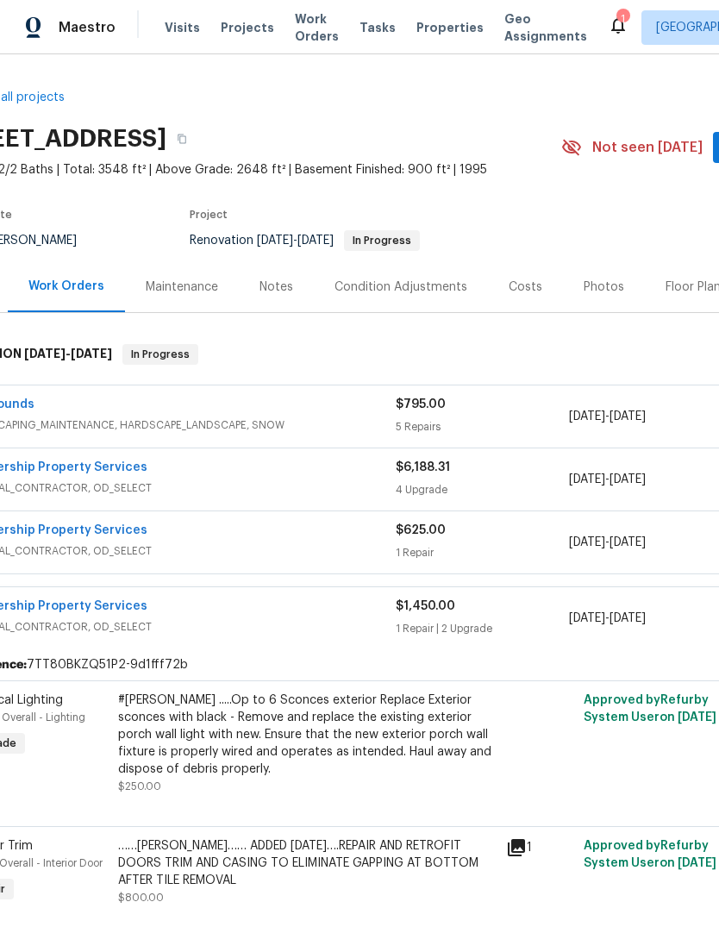
scroll to position [0, 64]
click at [63, 470] on link "Partnership Property Services" at bounding box center [55, 467] width 185 height 12
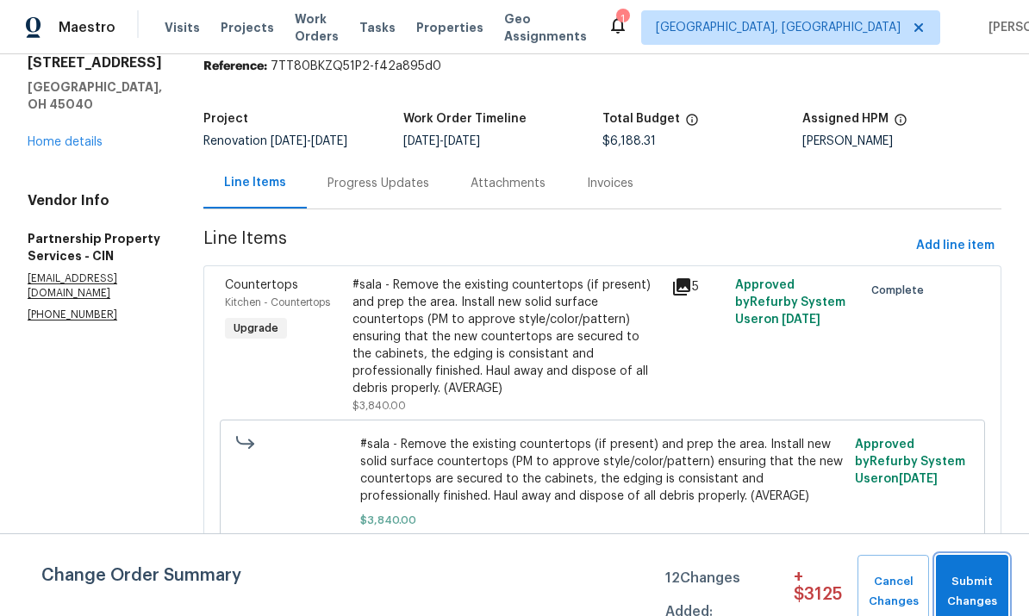
click at [718, 585] on span "Submit Changes" at bounding box center [972, 592] width 55 height 40
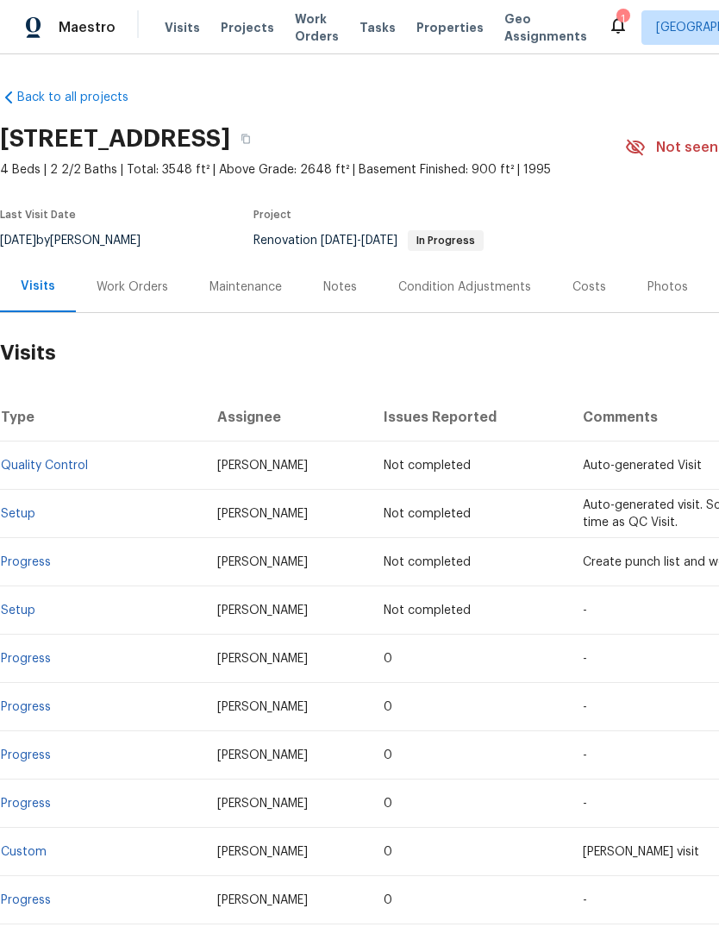
scroll to position [0, 255]
